Goal: Find specific page/section: Find specific page/section

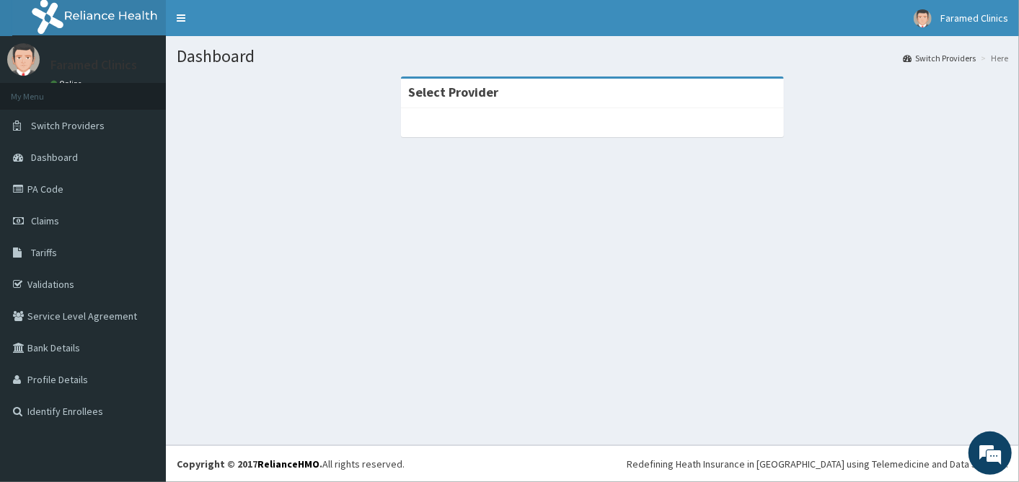
click at [579, 369] on div "Dashboard Switch Providers Here Select Provider" at bounding box center [592, 240] width 853 height 409
click at [26, 188] on icon at bounding box center [20, 189] width 14 height 10
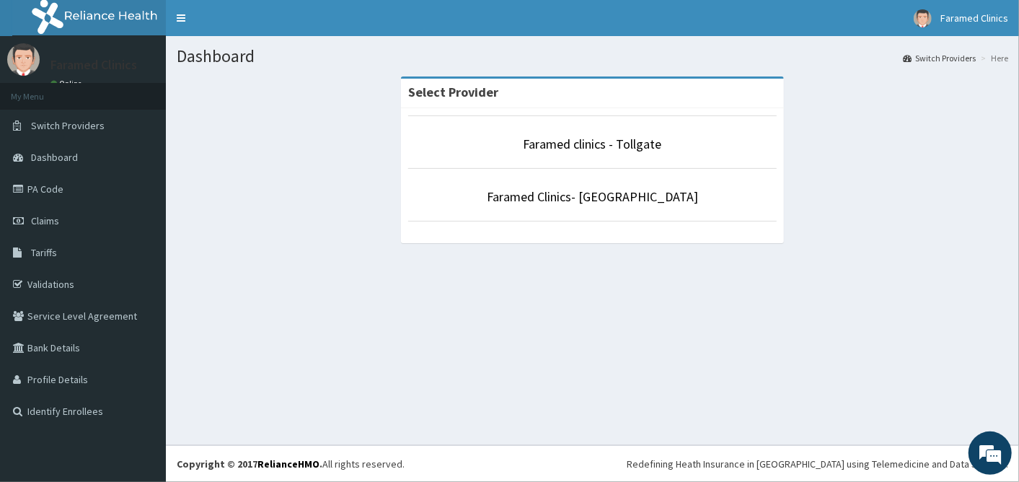
click at [587, 134] on li "Faramed clinics - Tollgate" at bounding box center [592, 141] width 369 height 53
click at [584, 137] on link "Faramed clinics - Tollgate" at bounding box center [593, 144] width 139 height 17
